Goal: Information Seeking & Learning: Learn about a topic

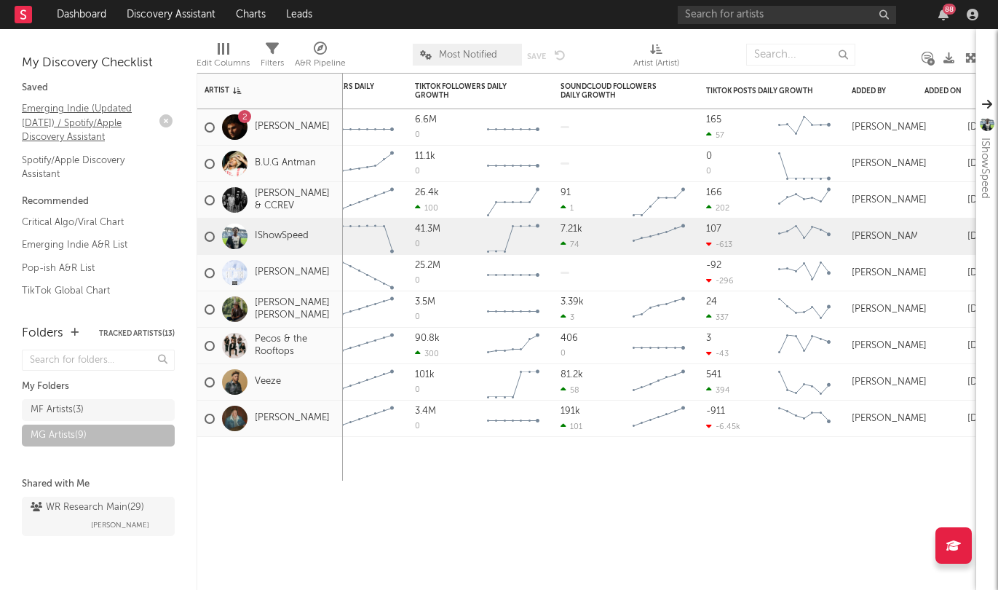
click at [102, 120] on link "Emerging Indie (Updated March 31) / Spotify/Apple Discovery Assistant" at bounding box center [91, 123] width 138 height 44
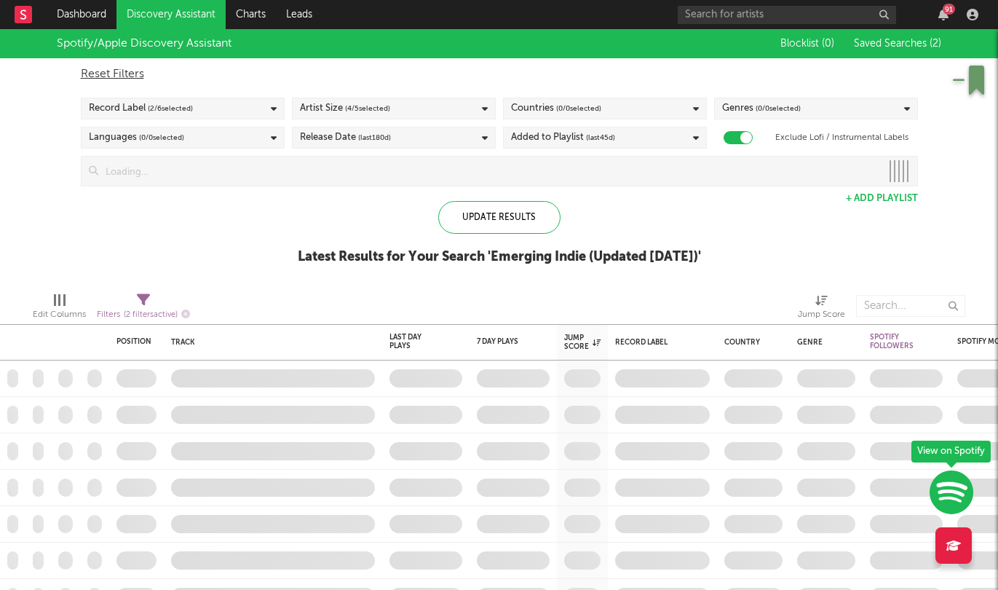
checkbox input "true"
click at [187, 315] on icon "button" at bounding box center [185, 314] width 9 height 9
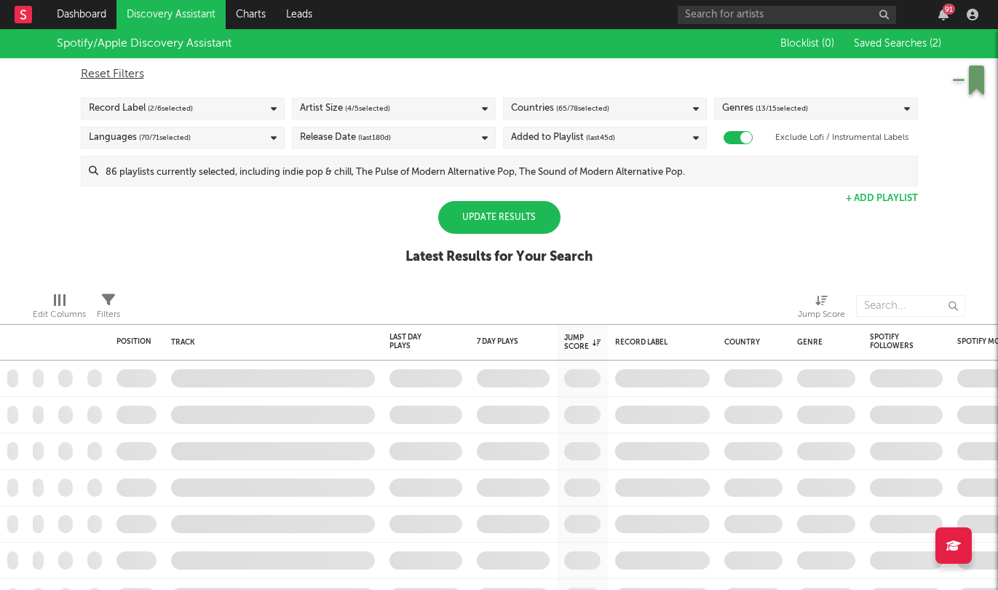
click at [513, 221] on div "Update Results" at bounding box center [499, 217] width 122 height 33
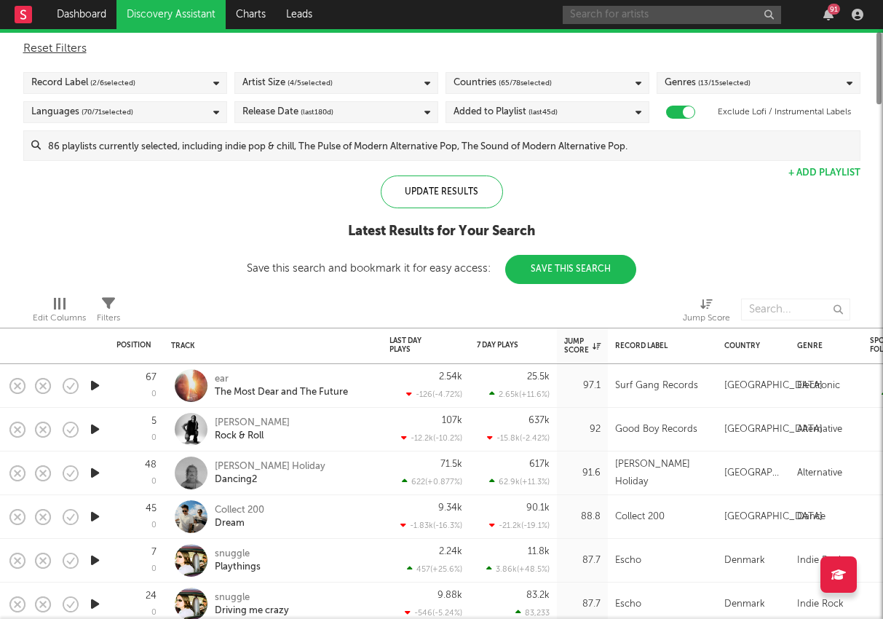
click at [608, 15] on input "text" at bounding box center [672, 15] width 218 height 18
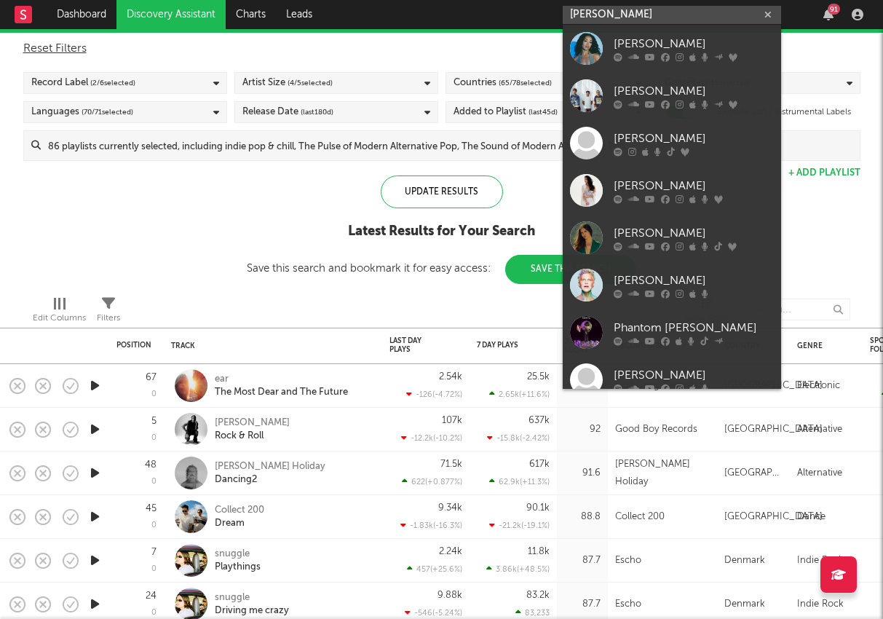
type input "[PERSON_NAME]"
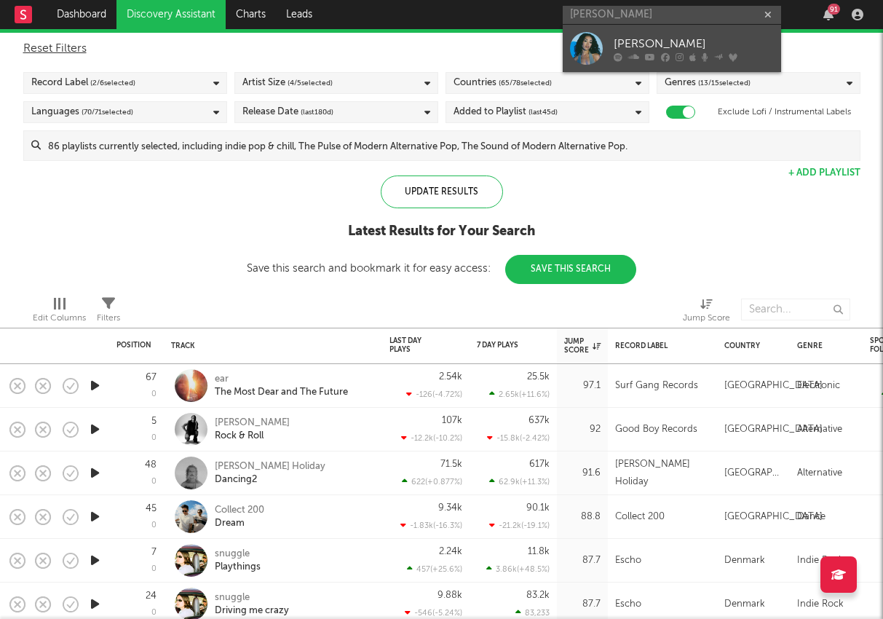
click at [636, 44] on div "[PERSON_NAME]" at bounding box center [694, 43] width 160 height 17
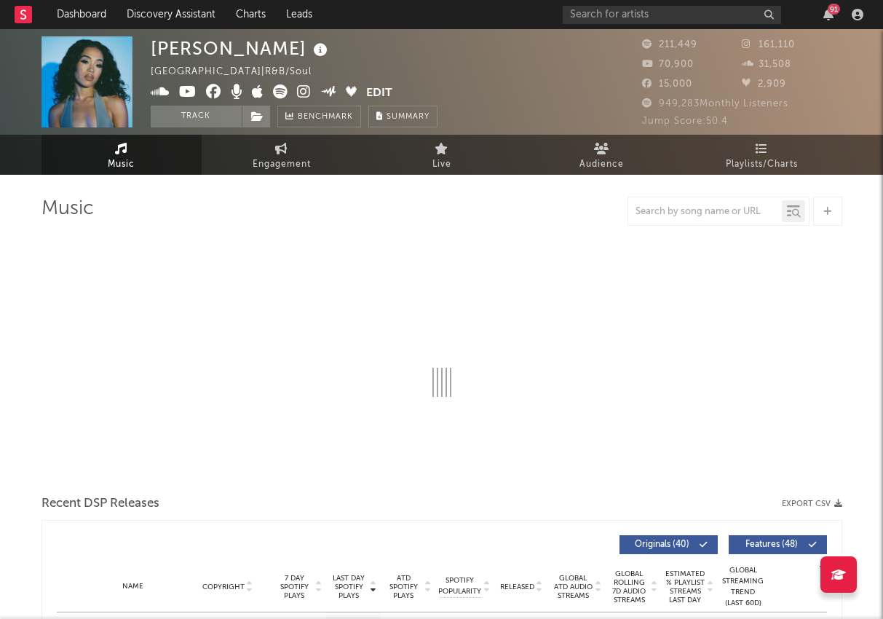
select select "6m"
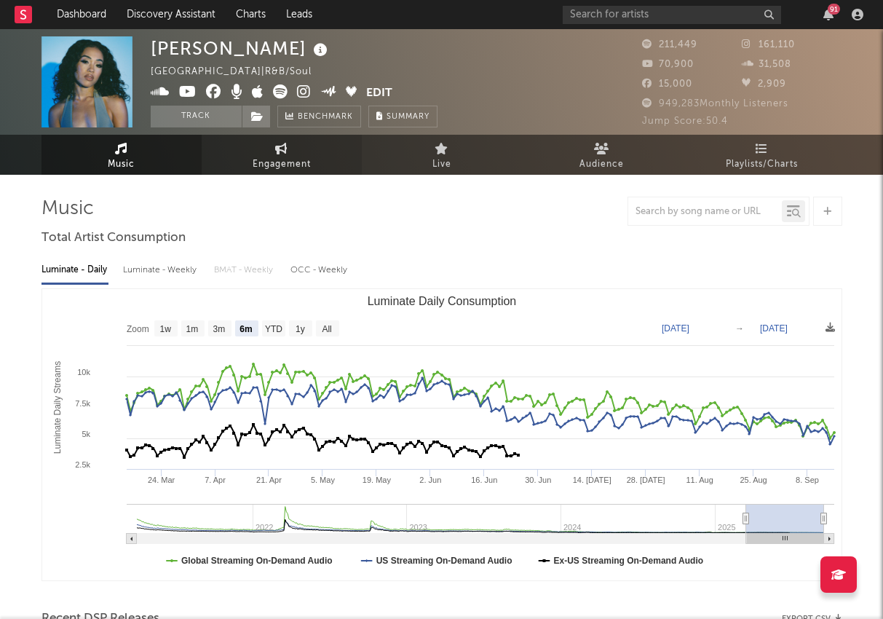
click at [285, 148] on icon at bounding box center [281, 149] width 12 height 12
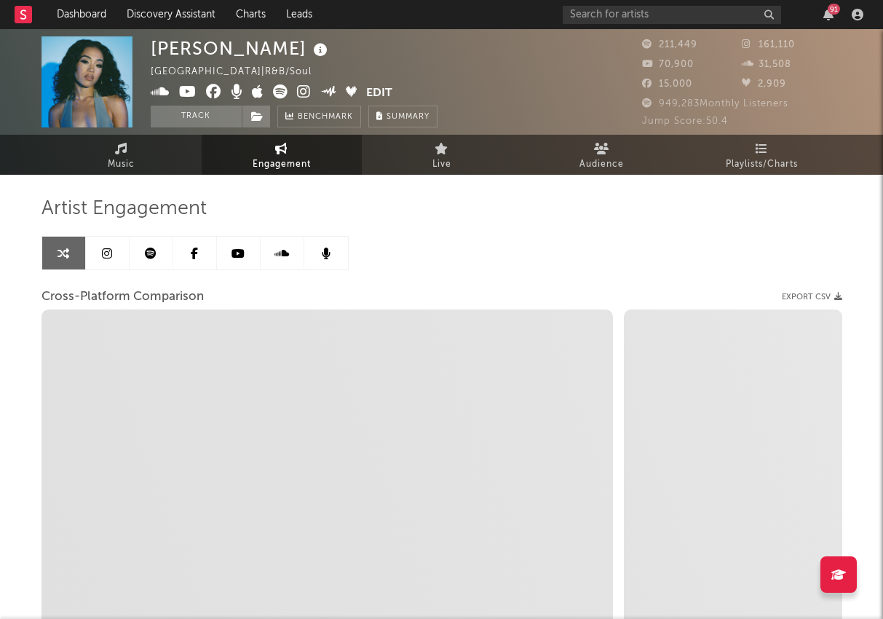
select select "1w"
select select "1m"
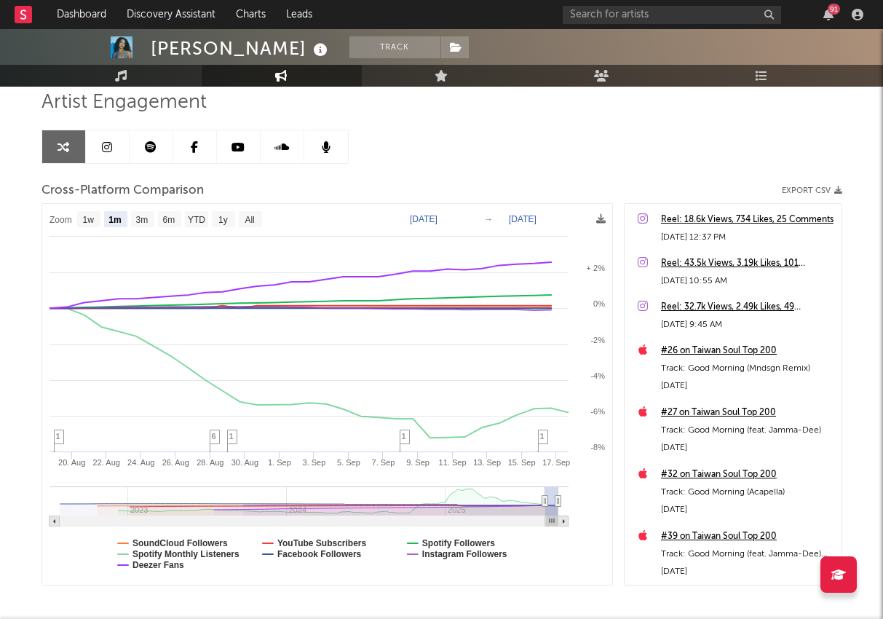
scroll to position [111, 0]
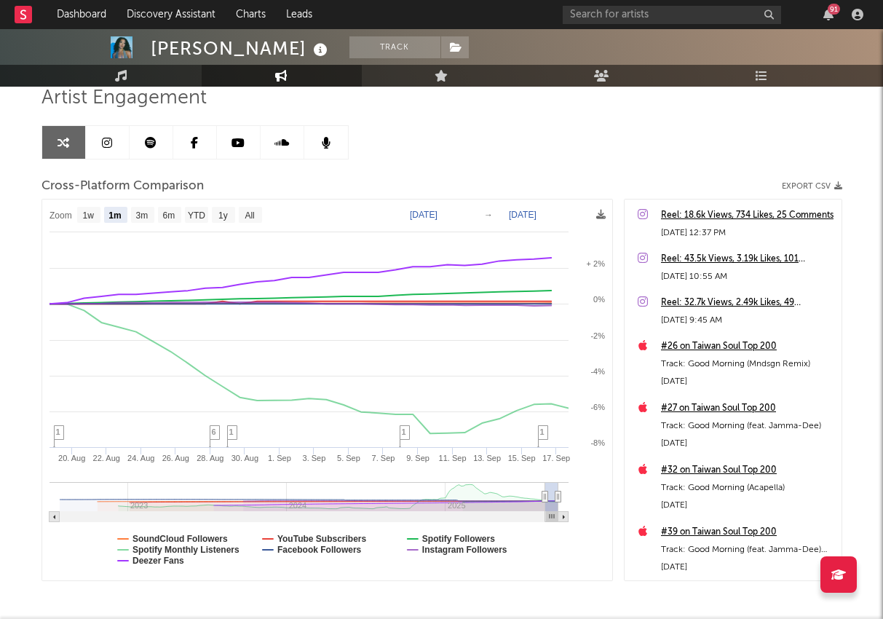
click at [111, 143] on icon at bounding box center [107, 143] width 10 height 12
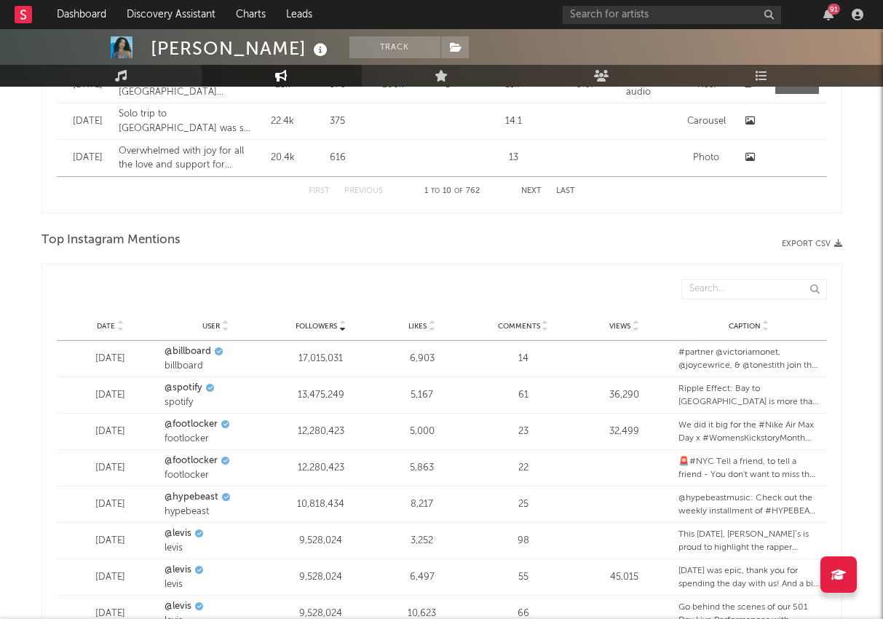
select select "6m"
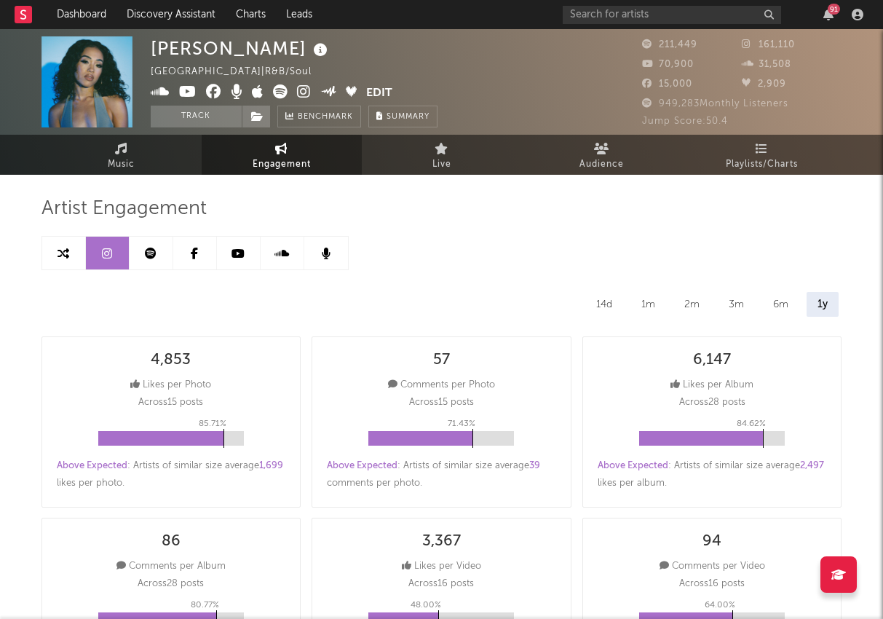
click at [151, 248] on icon at bounding box center [151, 254] width 12 height 12
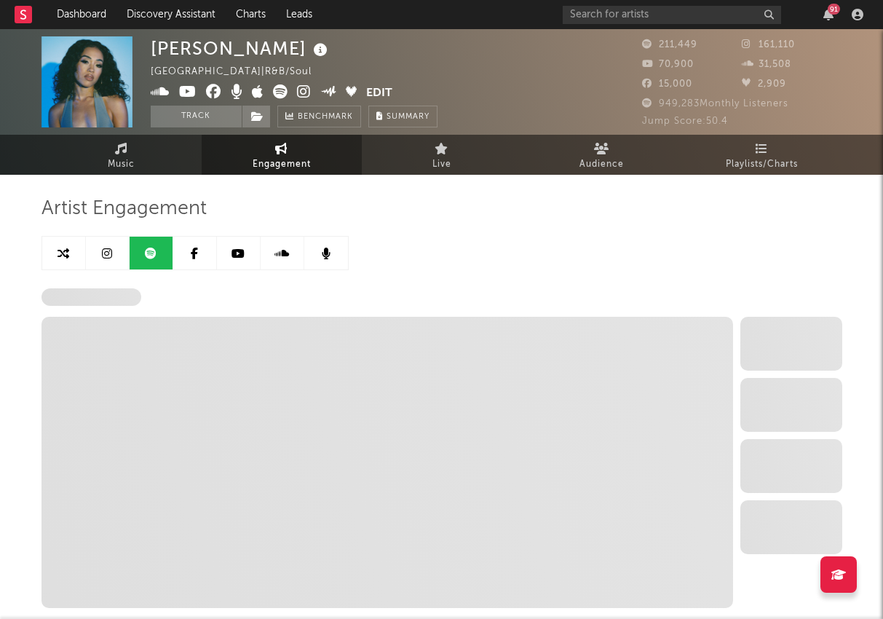
select select "6m"
select select "1w"
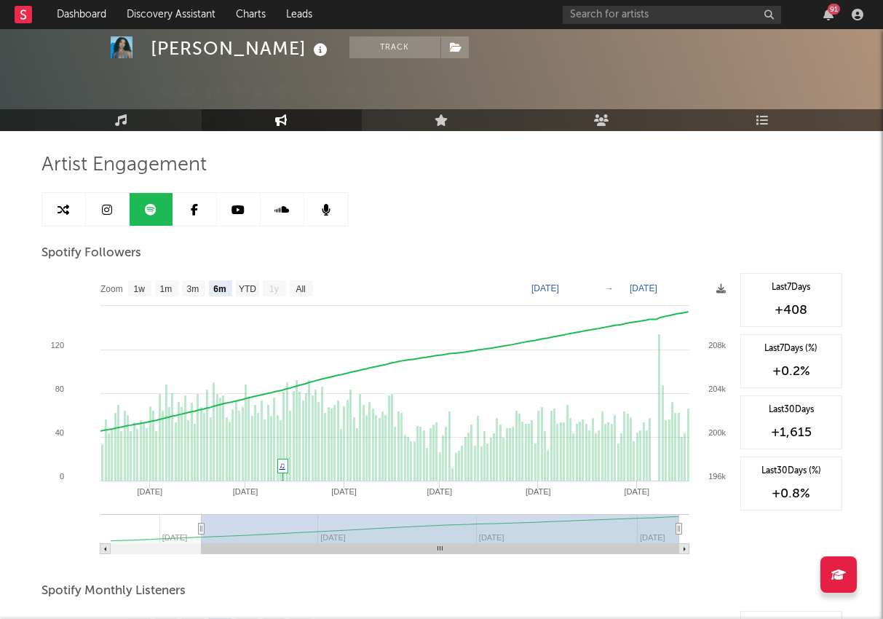
scroll to position [43, 0]
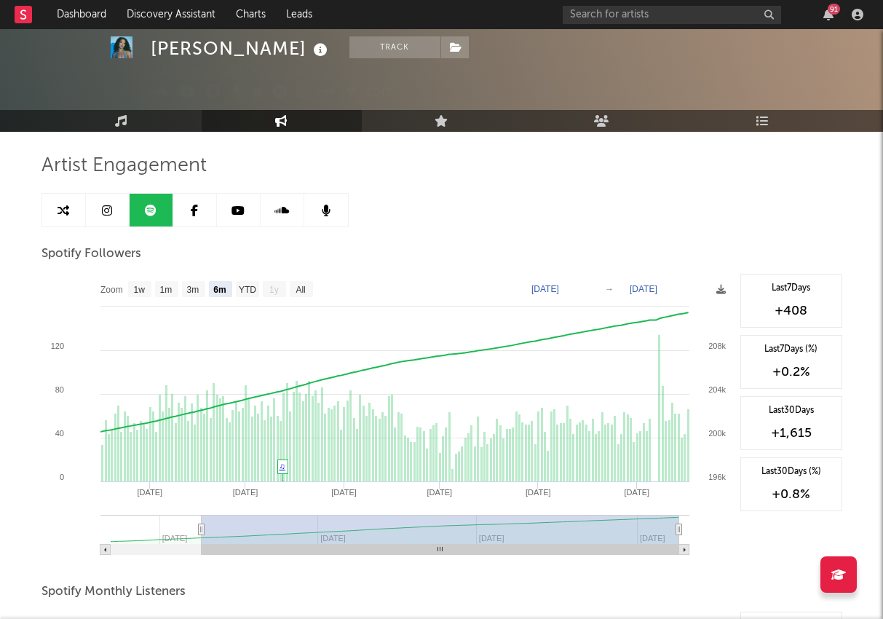
click at [62, 210] on icon at bounding box center [64, 211] width 12 height 12
select select "1m"
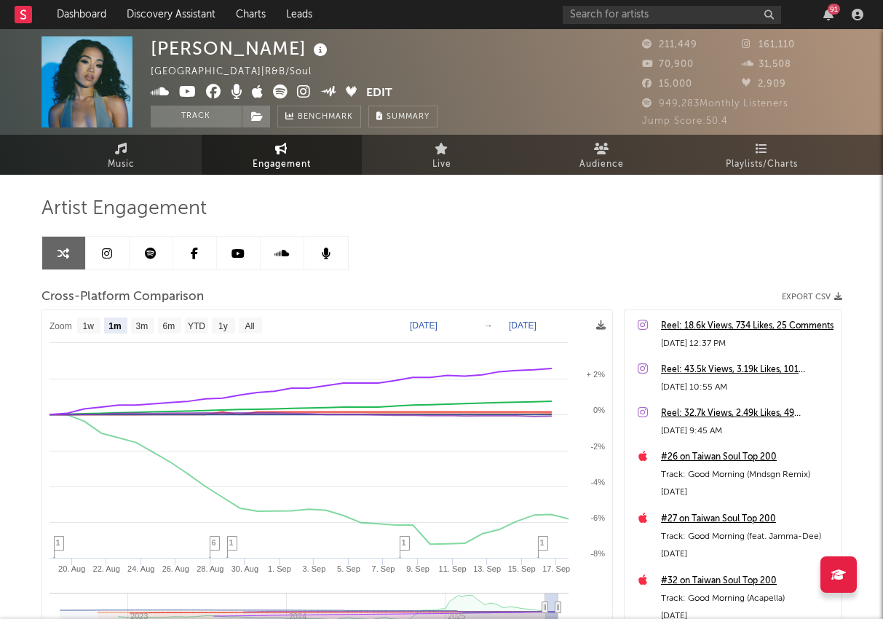
click at [152, 255] on icon at bounding box center [151, 254] width 12 height 12
select select "6m"
select select "1w"
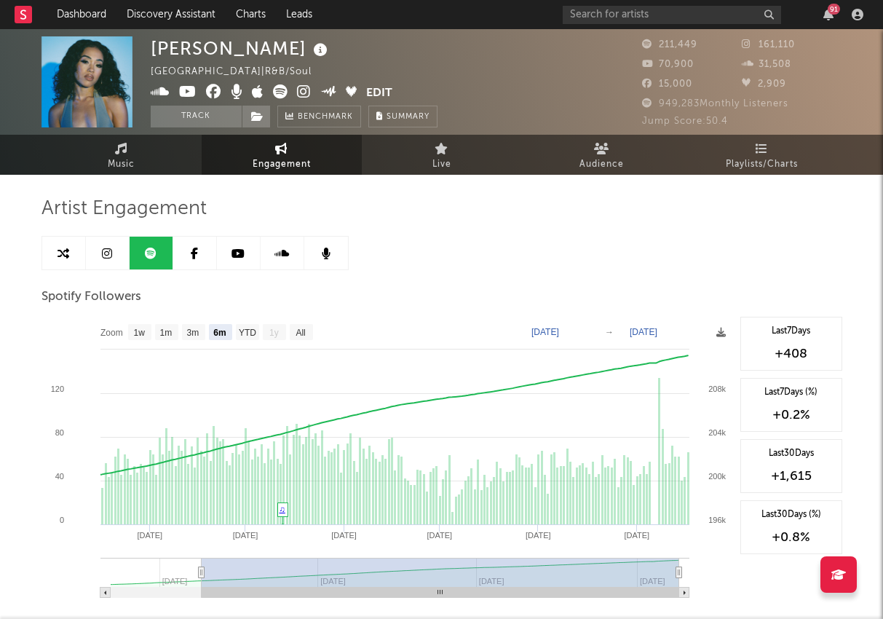
click at [235, 259] on icon at bounding box center [238, 254] width 13 height 12
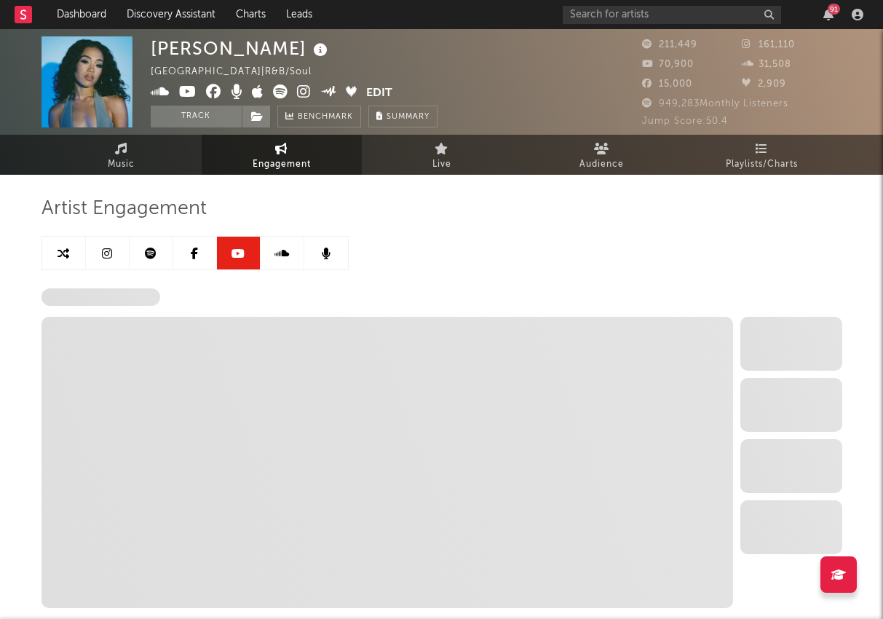
select select "6m"
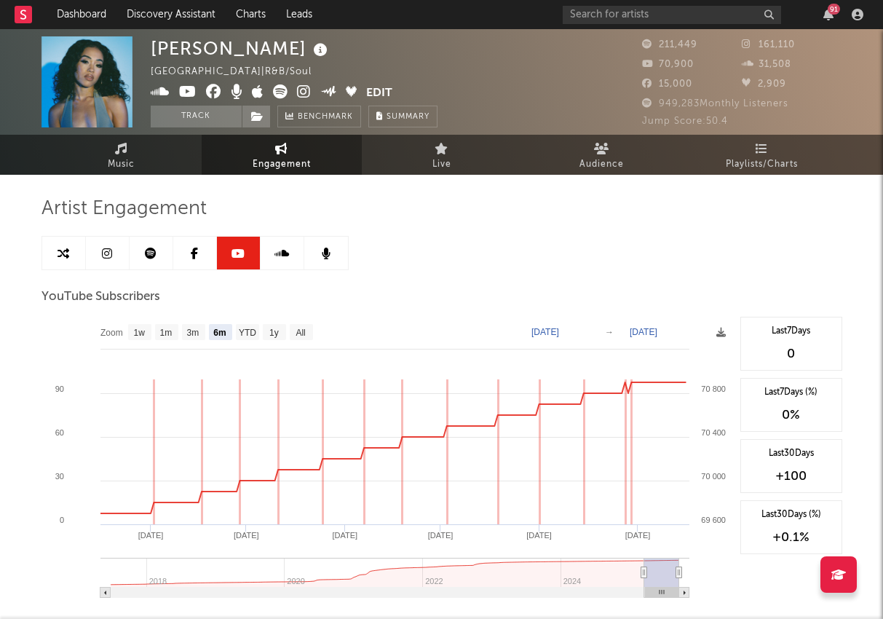
click at [272, 259] on link at bounding box center [283, 253] width 44 height 33
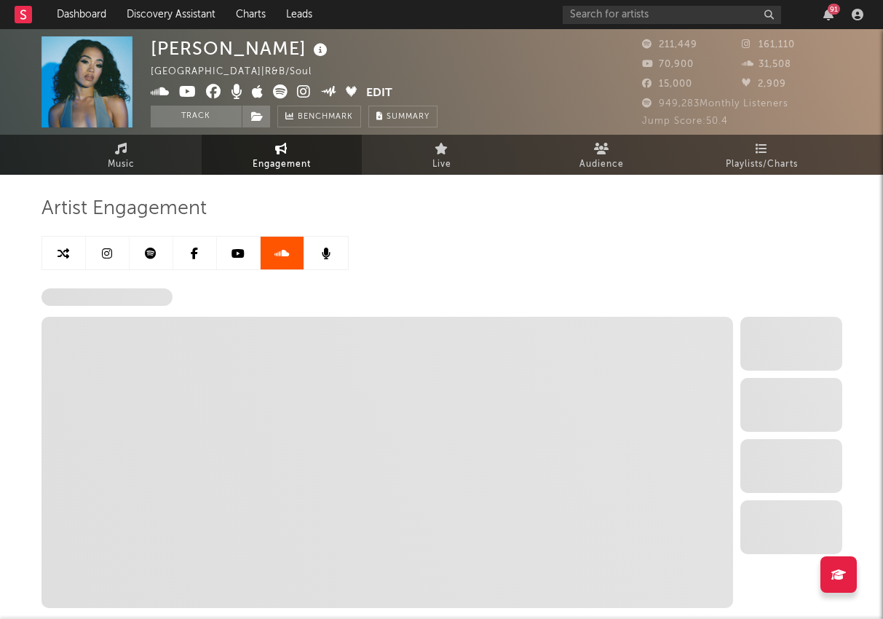
select select "6m"
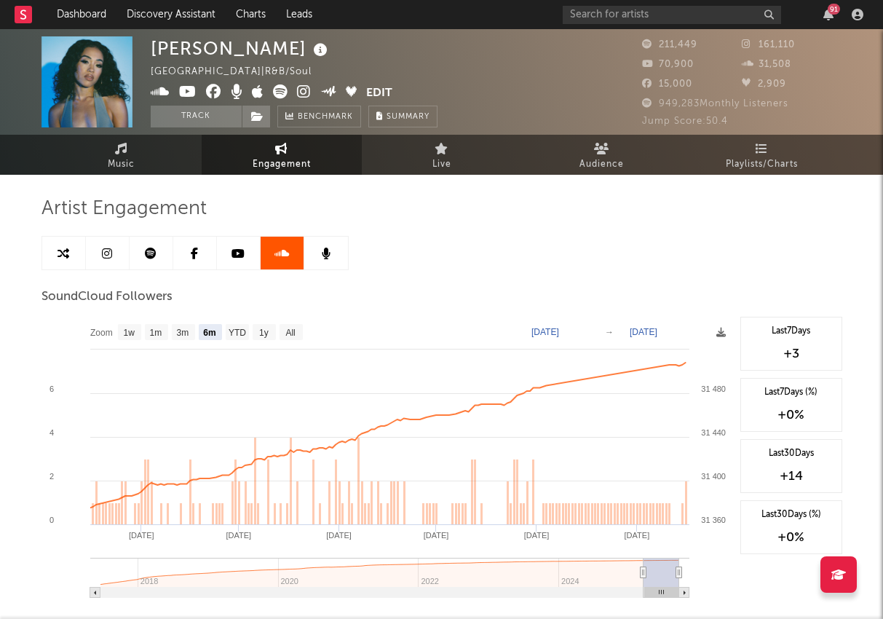
click at [318, 253] on link at bounding box center [326, 253] width 44 height 33
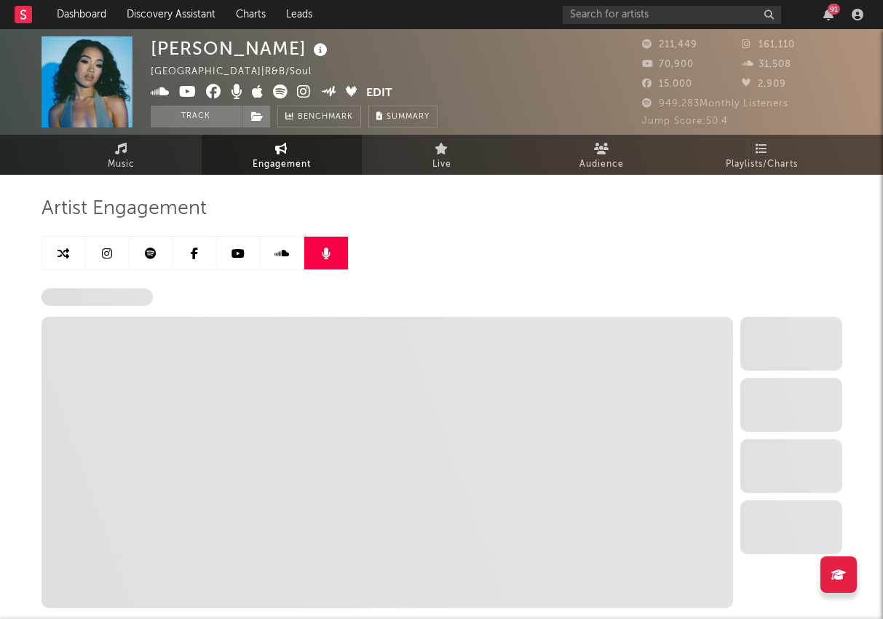
select select "6m"
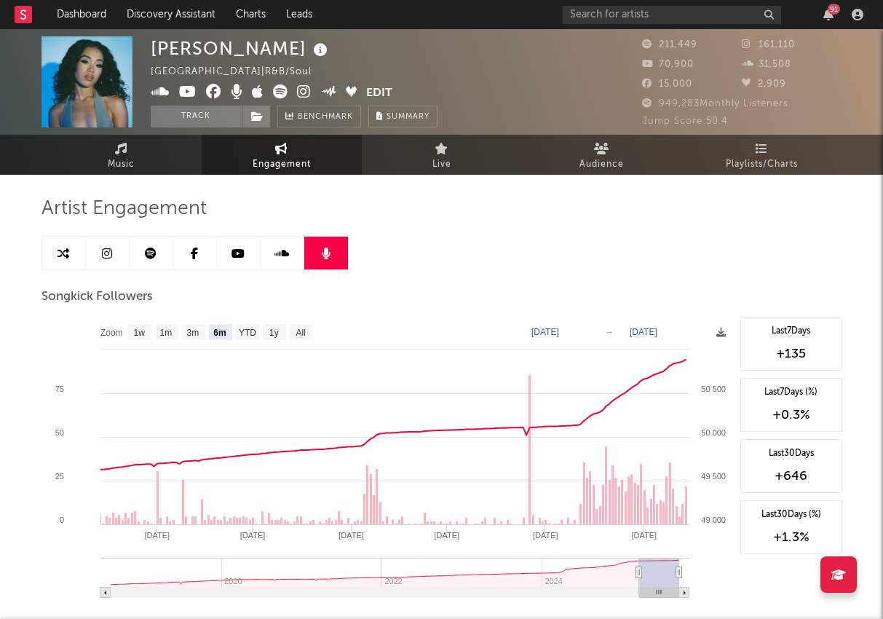
click at [407, 291] on div "Songkick Followers" at bounding box center [442, 297] width 801 height 25
click at [747, 153] on link "Playlists/Charts" at bounding box center [762, 155] width 160 height 40
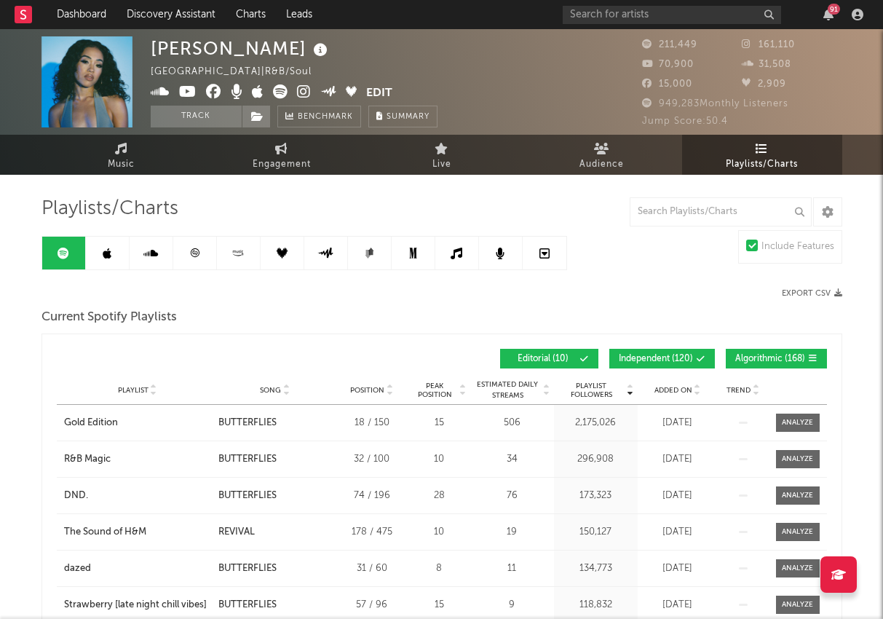
click at [113, 259] on link at bounding box center [108, 253] width 44 height 33
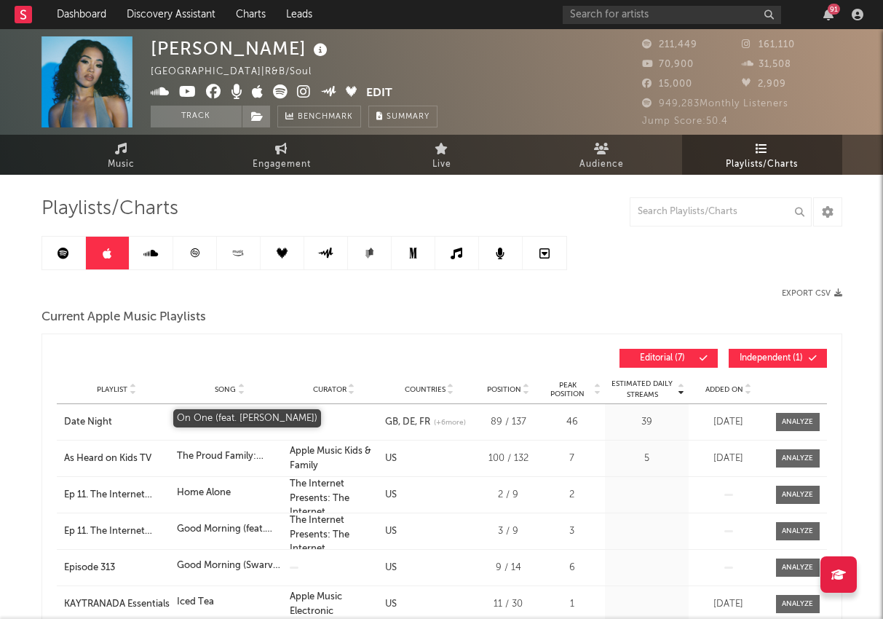
scroll to position [1, 0]
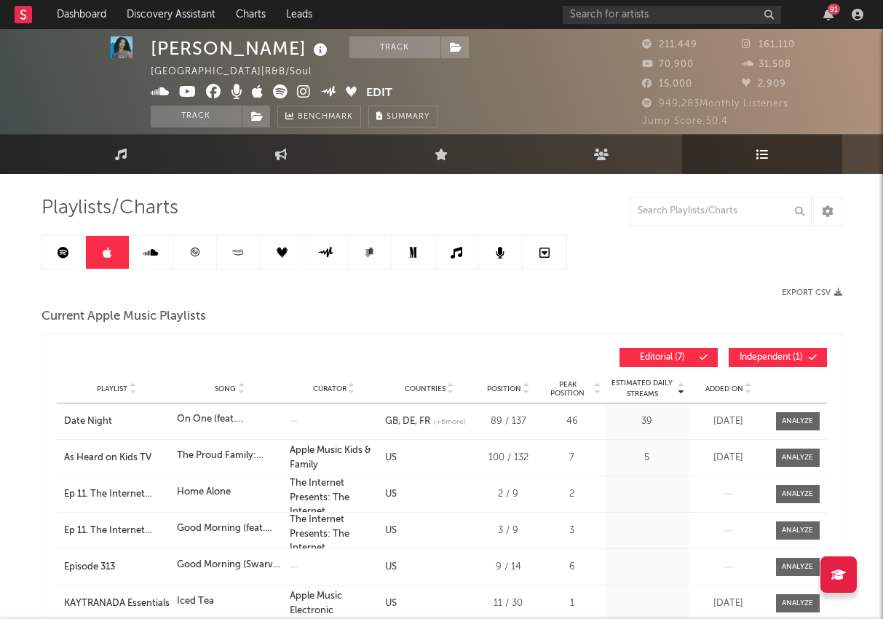
click at [60, 252] on icon at bounding box center [64, 253] width 12 height 12
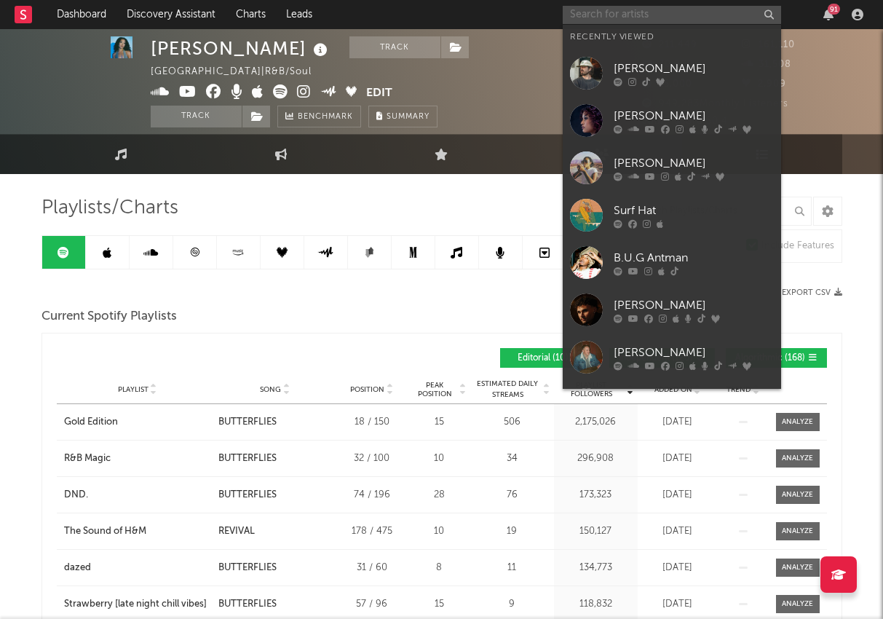
click at [619, 6] on input "text" at bounding box center [672, 15] width 218 height 18
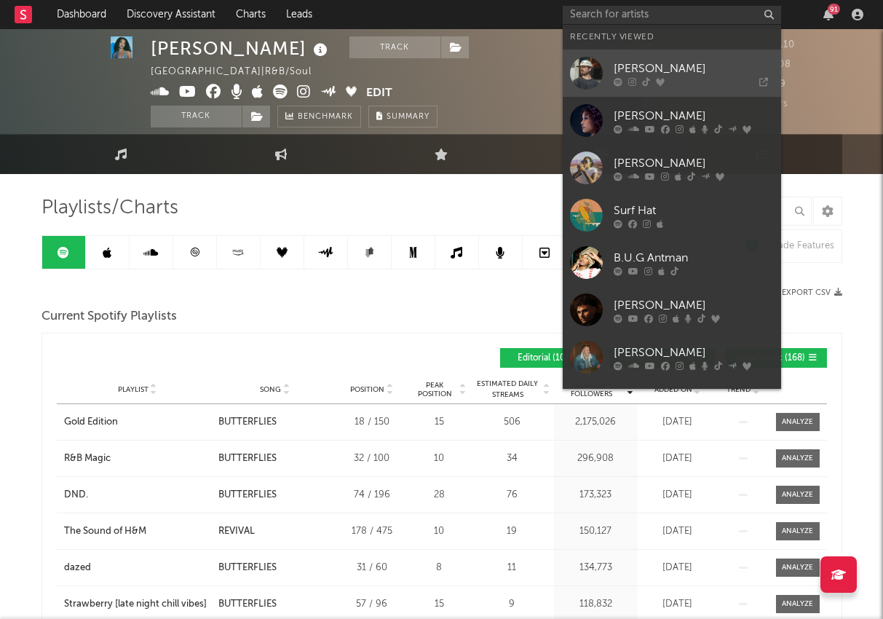
click at [634, 75] on div "[PERSON_NAME]" at bounding box center [694, 68] width 160 height 17
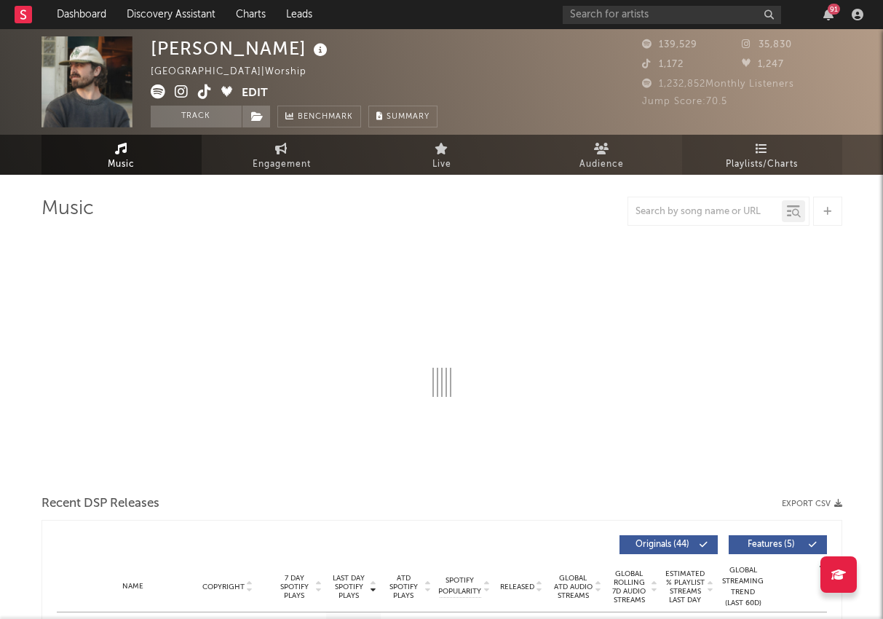
select select "6m"
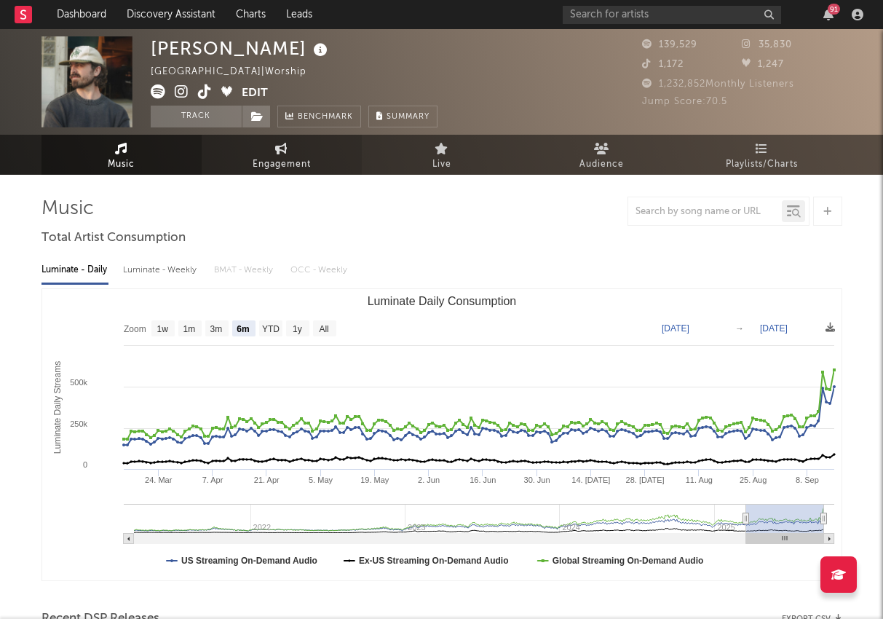
click at [261, 160] on span "Engagement" at bounding box center [282, 164] width 58 height 17
select select "1w"
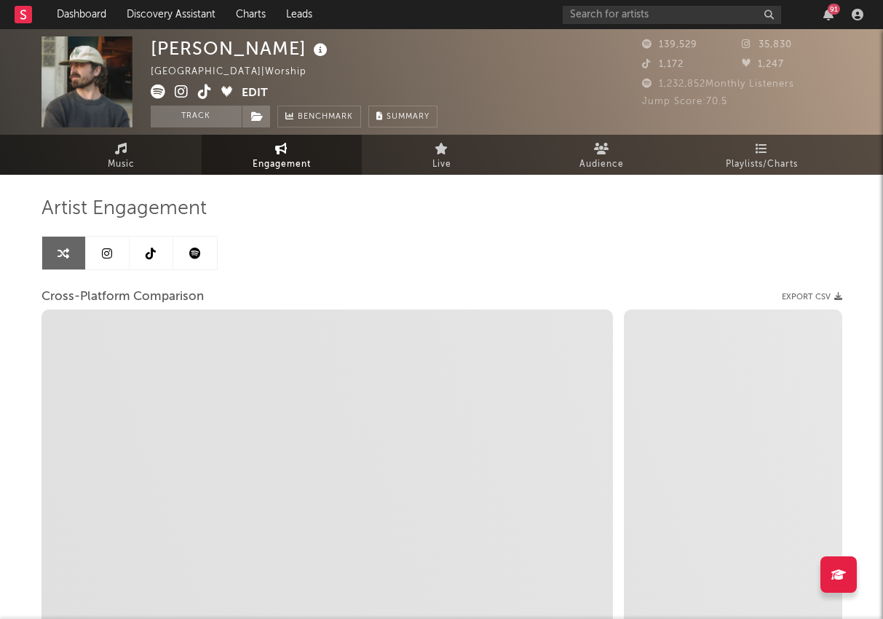
select select "1m"
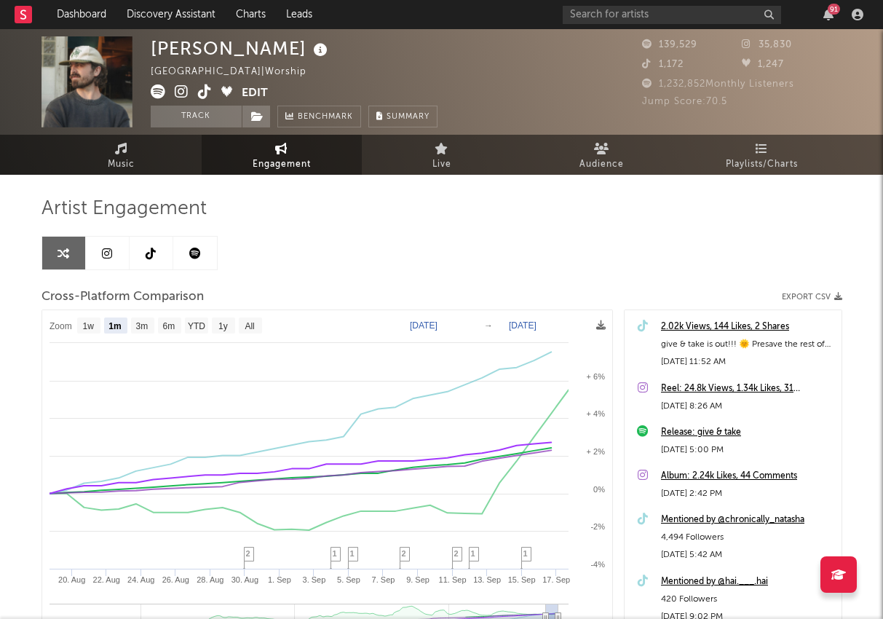
scroll to position [1058, 0]
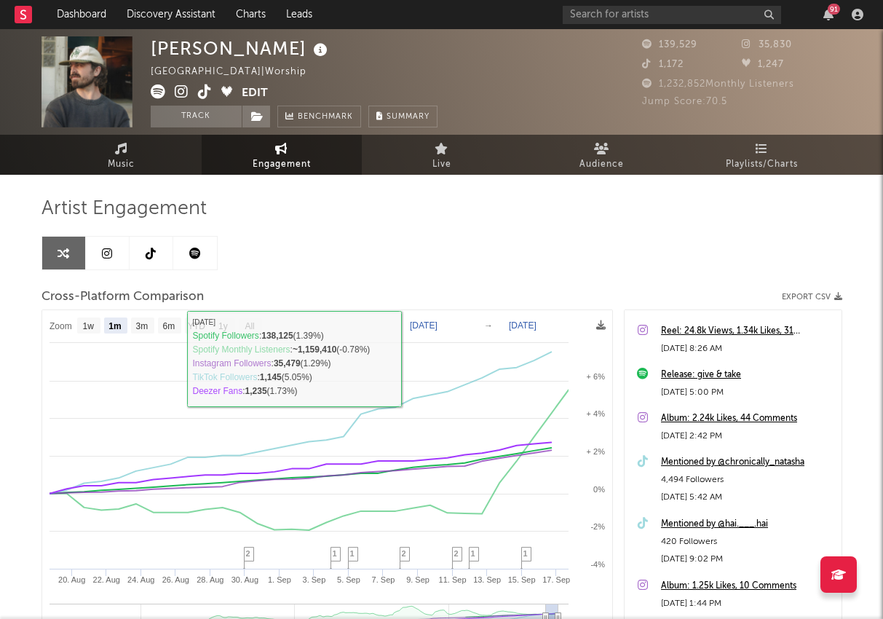
click at [103, 252] on icon at bounding box center [107, 254] width 10 height 12
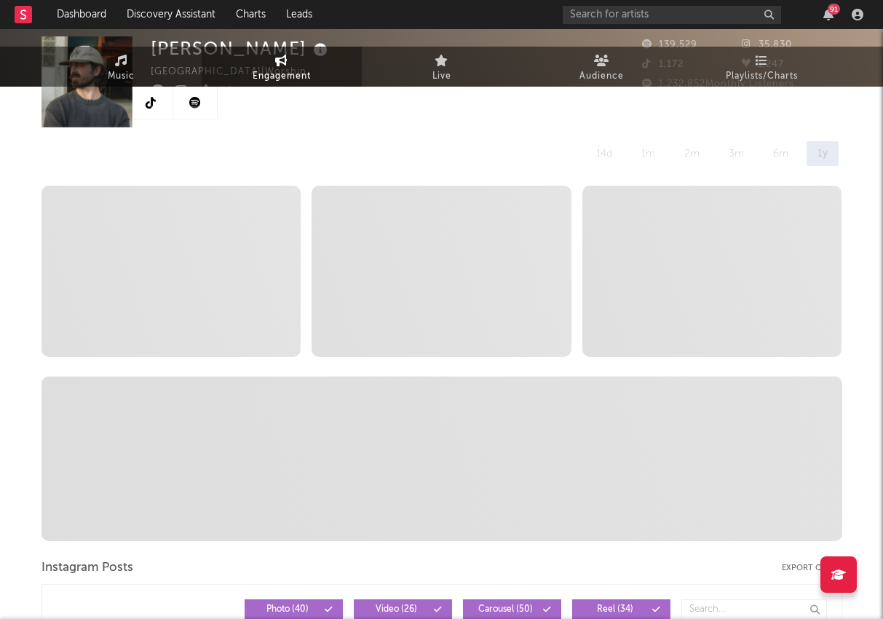
select select "6m"
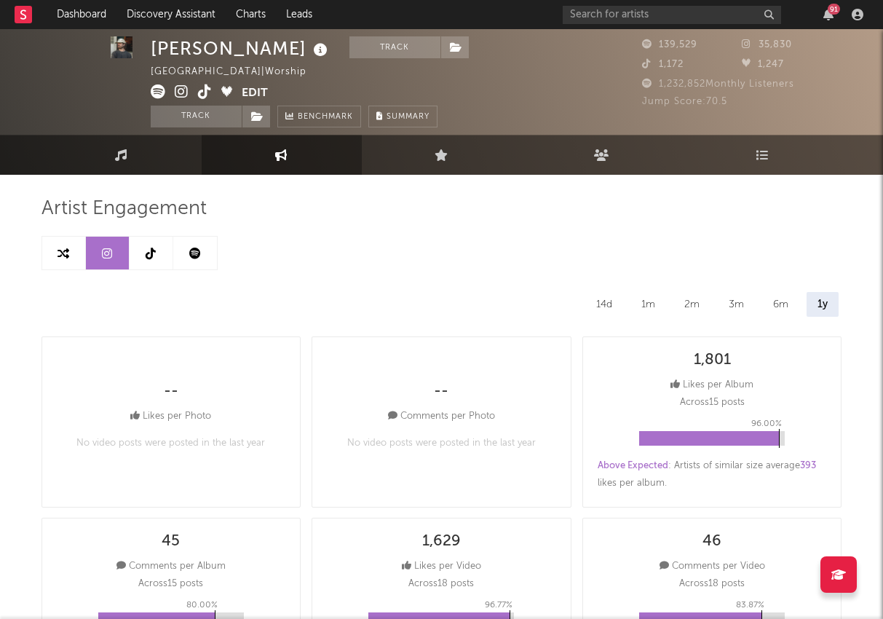
click at [151, 259] on link at bounding box center [152, 253] width 44 height 33
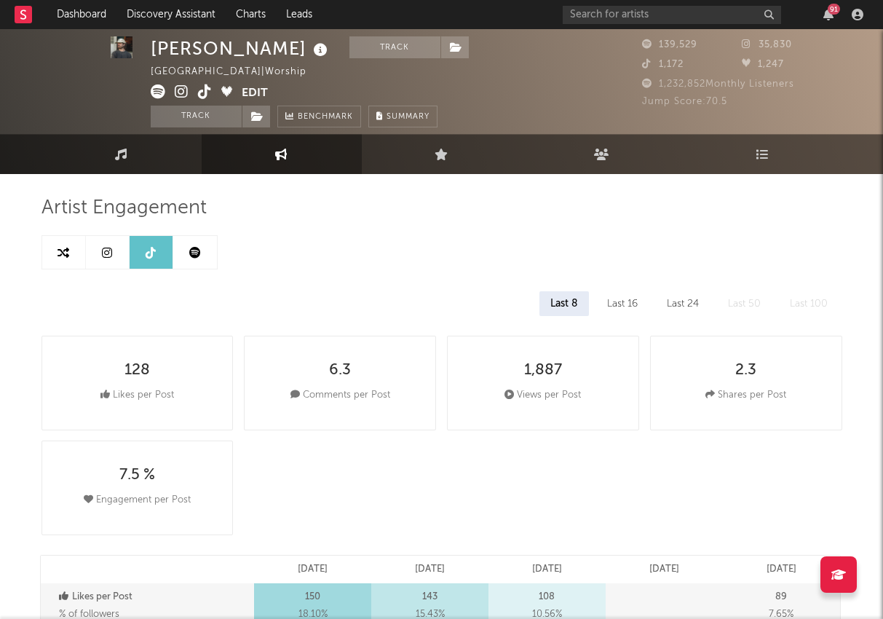
select select "1w"
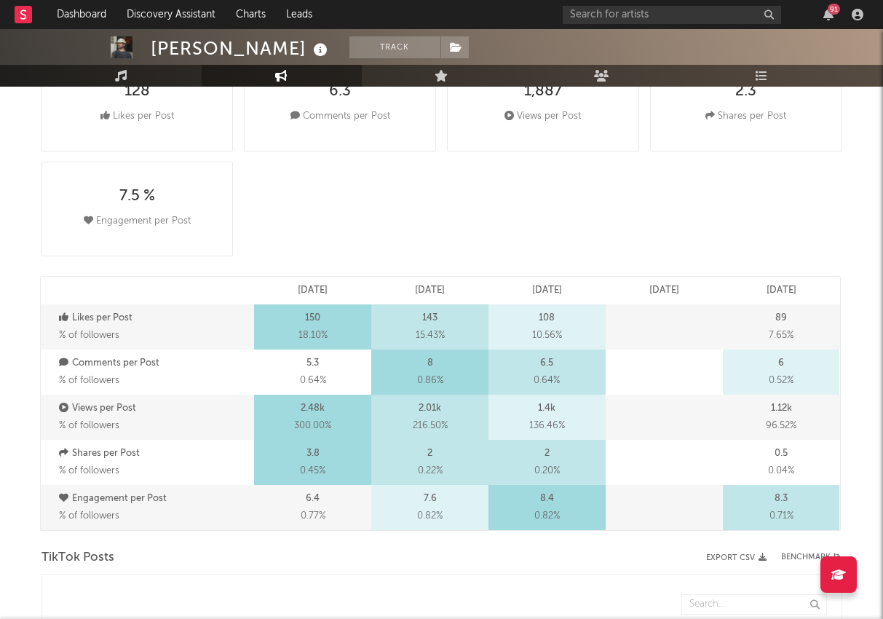
scroll to position [0, 0]
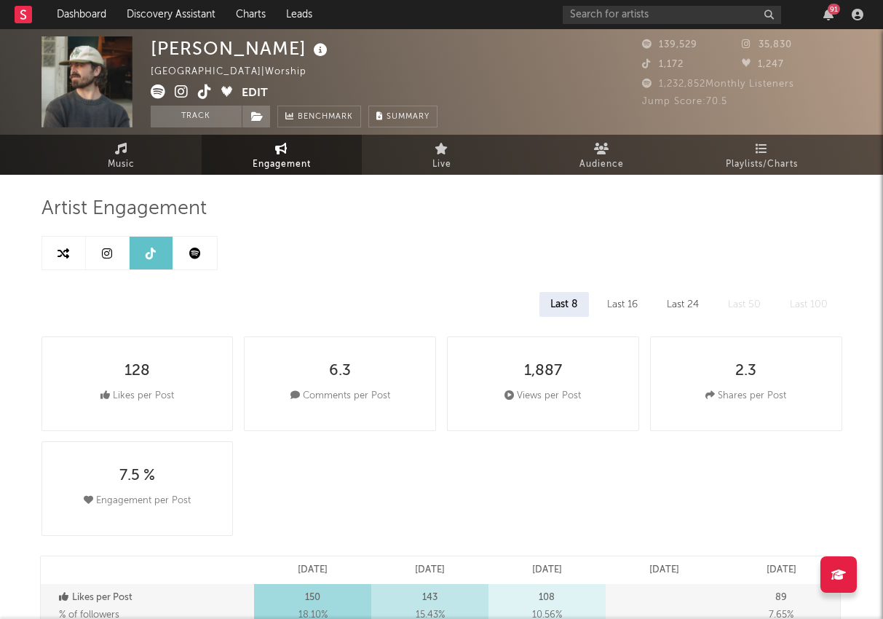
click at [196, 255] on icon at bounding box center [195, 254] width 12 height 12
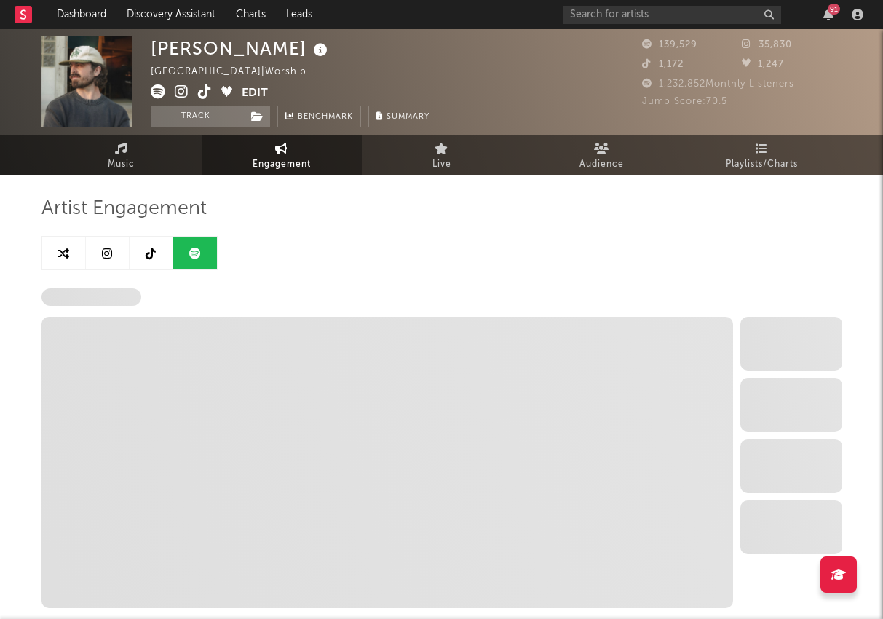
select select "6m"
select select "1w"
